Goal: Information Seeking & Learning: Find specific fact

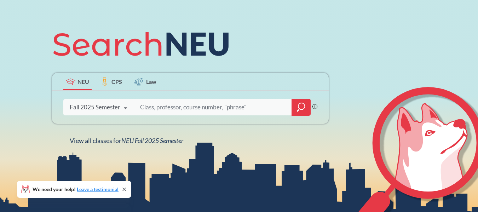
scroll to position [59, 0]
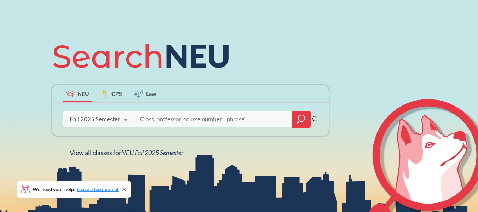
click at [179, 120] on input "search" at bounding box center [212, 119] width 147 height 15
type input "or 6205"
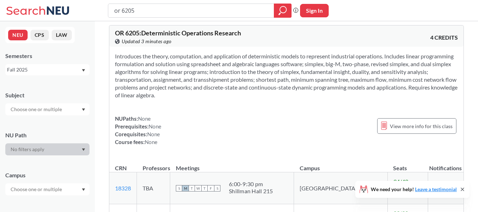
scroll to position [177, 0]
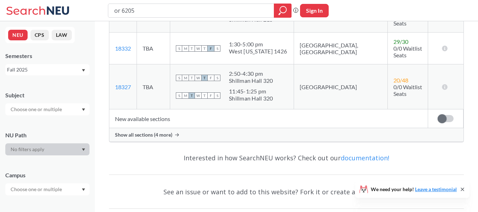
click at [194, 128] on div "Show all sections (4 more)" at bounding box center [286, 134] width 354 height 13
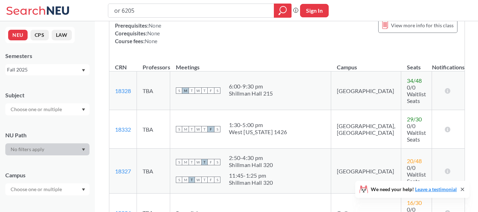
scroll to position [0, 0]
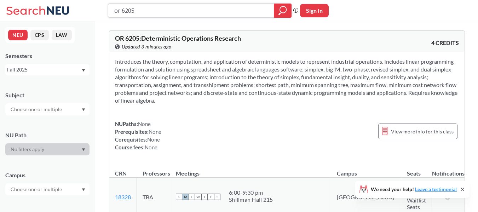
click at [163, 12] on input "or 6205" at bounding box center [191, 11] width 155 height 12
type input "ie 6600"
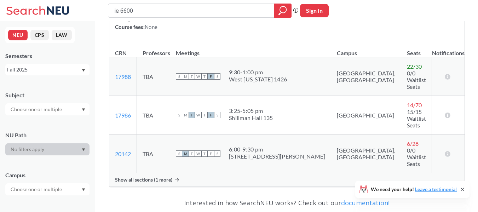
scroll to position [71, 0]
